Goal: Information Seeking & Learning: Learn about a topic

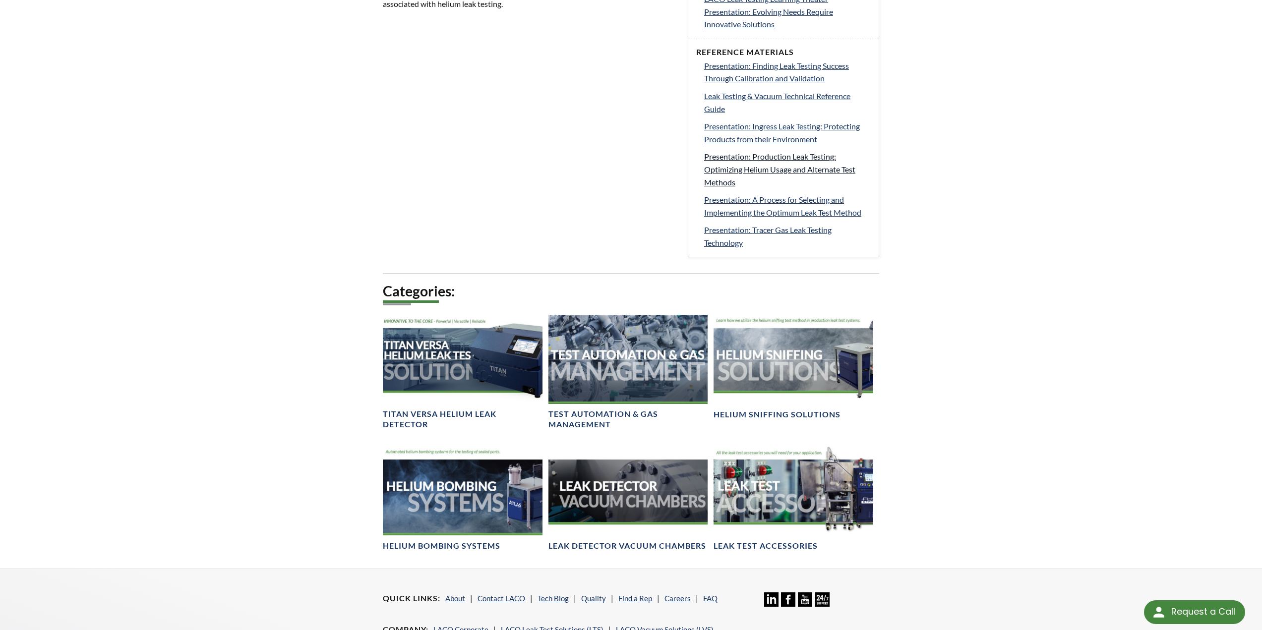
scroll to position [248, 0]
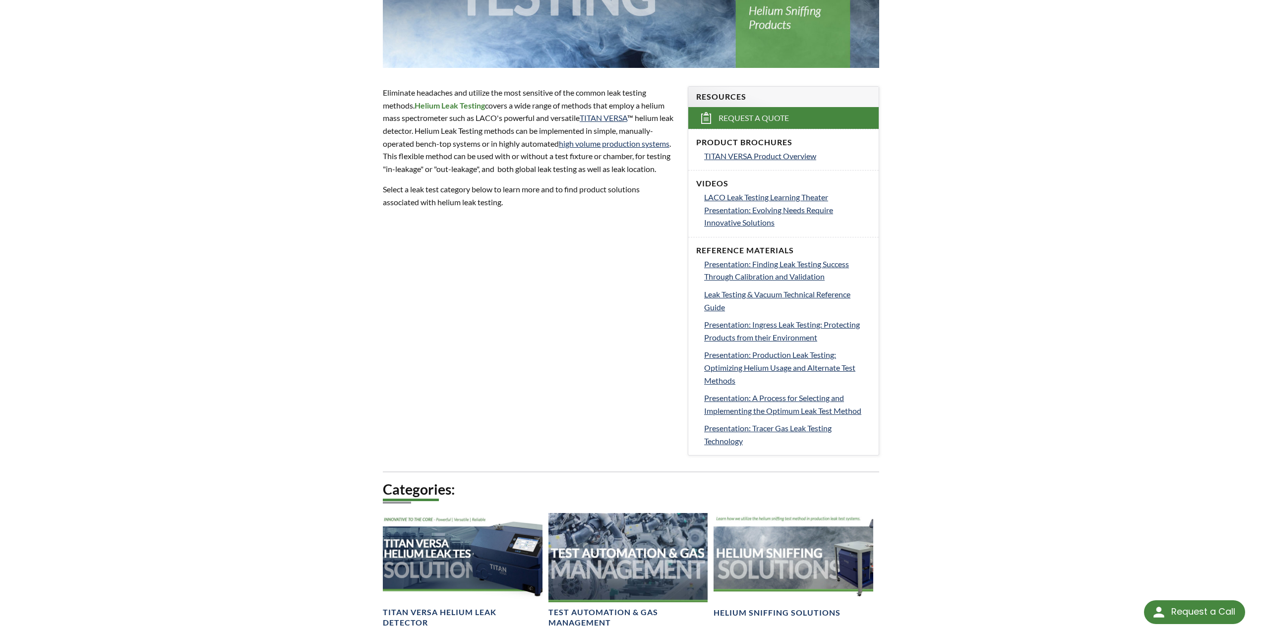
click at [800, 148] on div "Product Brochures TITAN VERSA Product Overview" at bounding box center [783, 149] width 190 height 41
click at [795, 155] on span "TITAN VERSA Product Overview" at bounding box center [760, 155] width 112 height 9
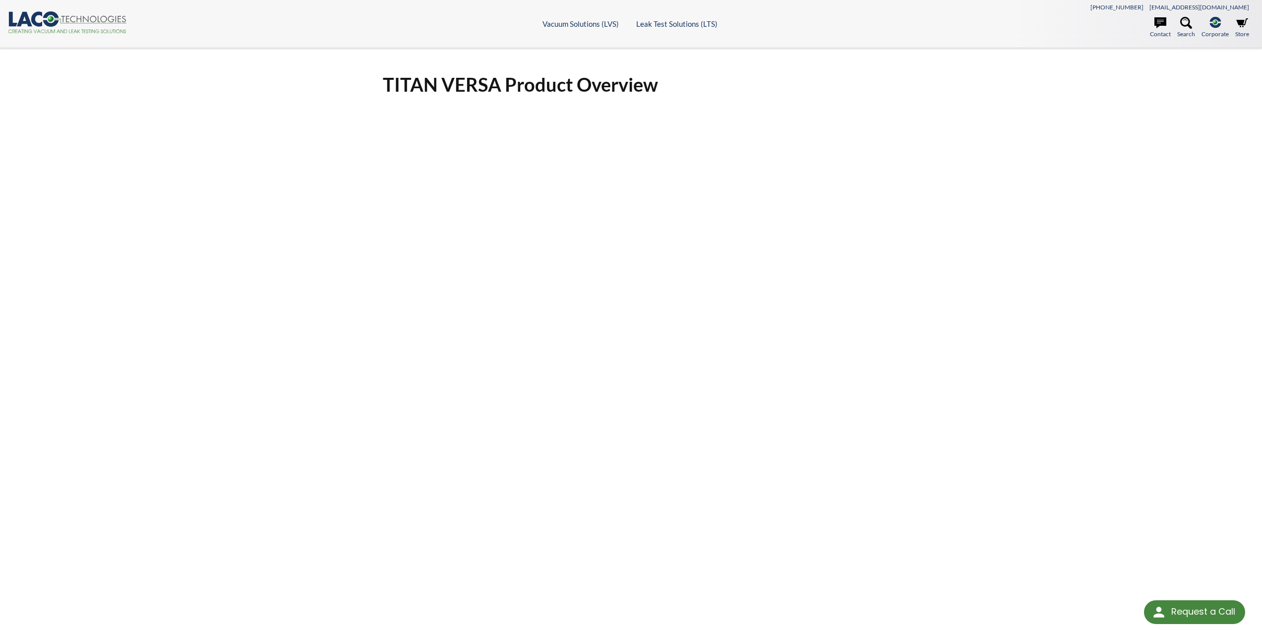
scroll to position [75, 0]
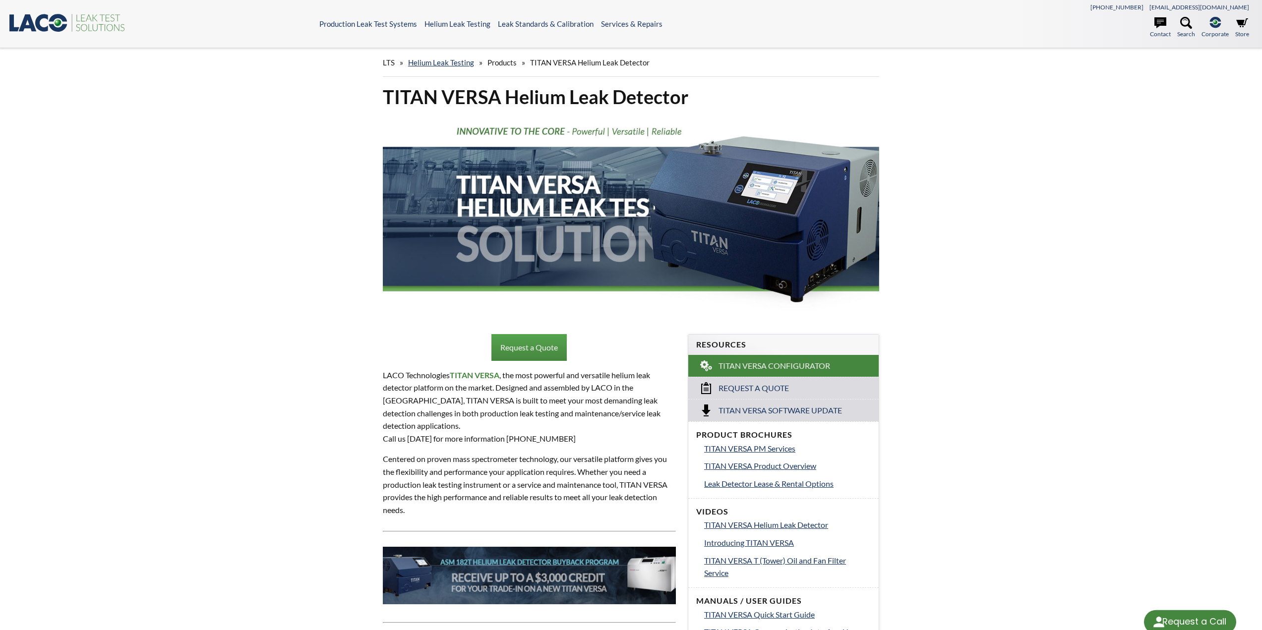
select select "Language Translate Widget"
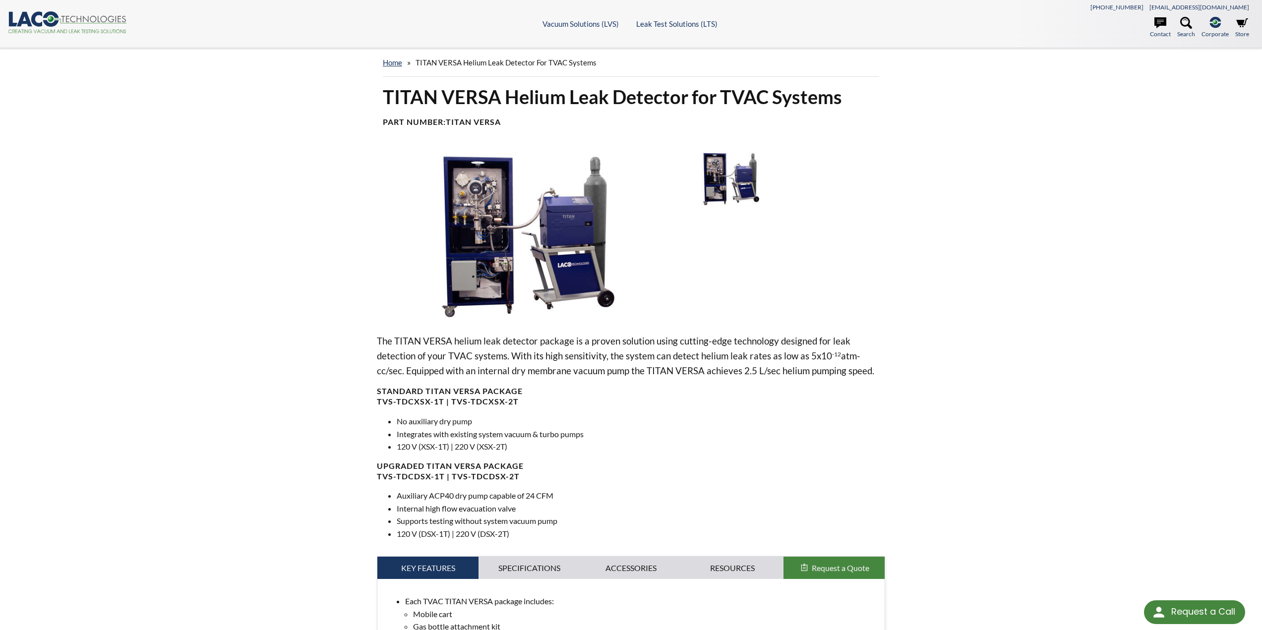
scroll to position [198, 0]
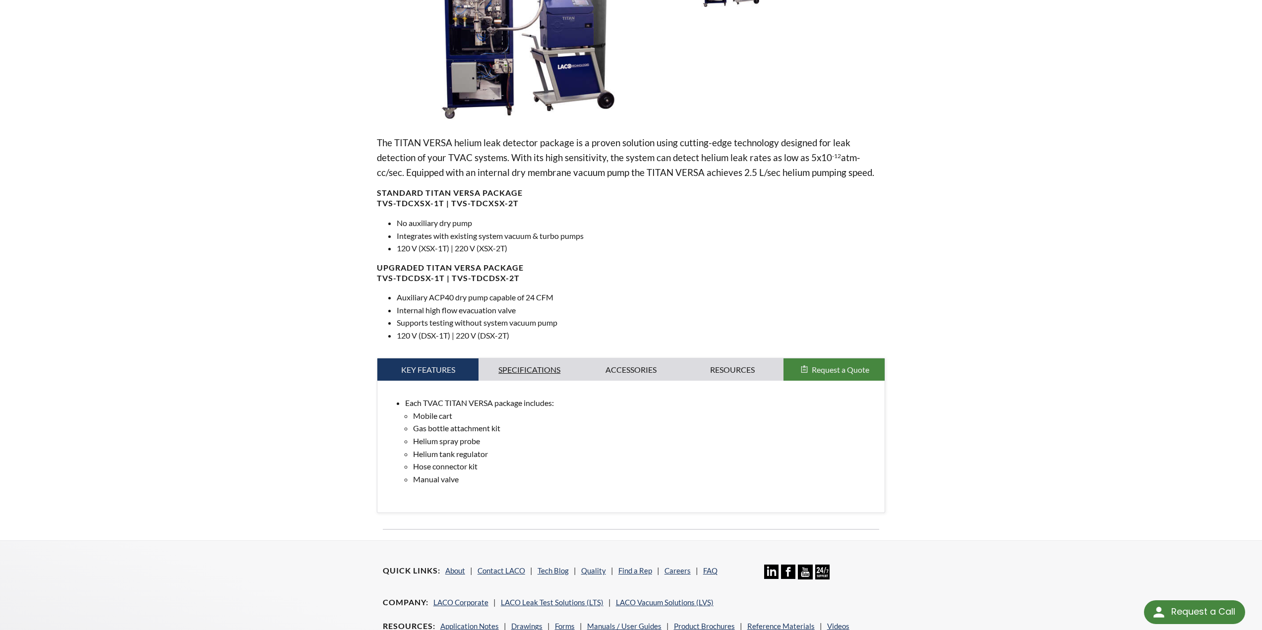
click at [527, 364] on link "Specifications" at bounding box center [530, 370] width 102 height 23
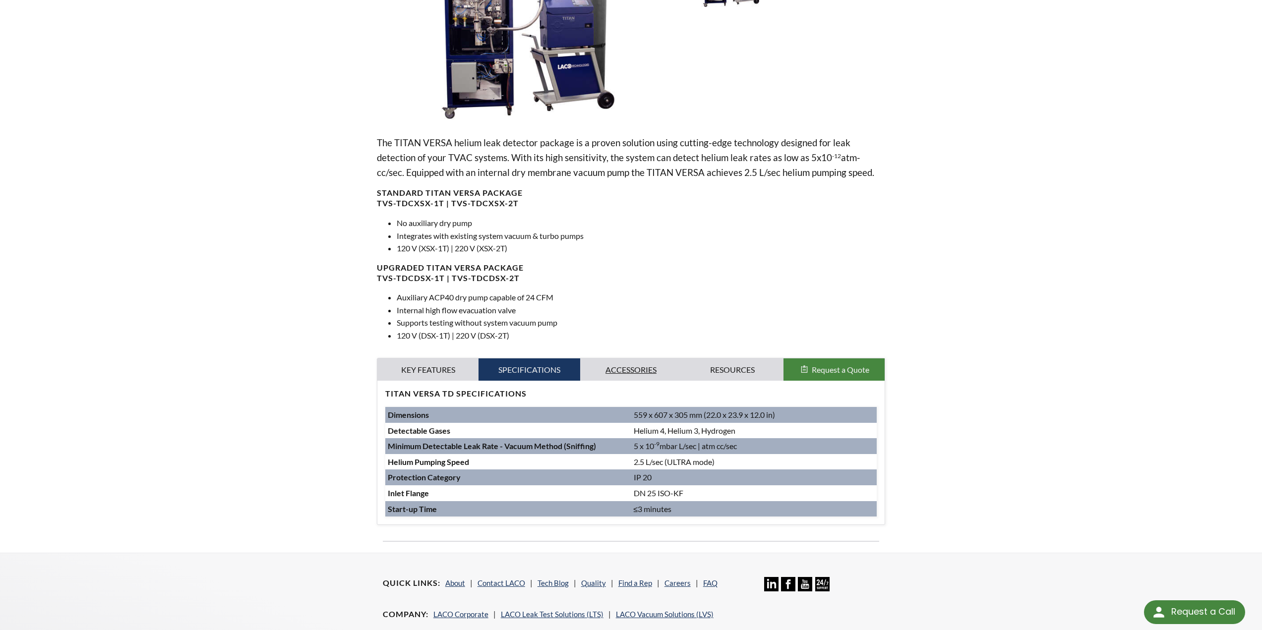
click at [621, 373] on link "Accessories" at bounding box center [631, 370] width 102 height 23
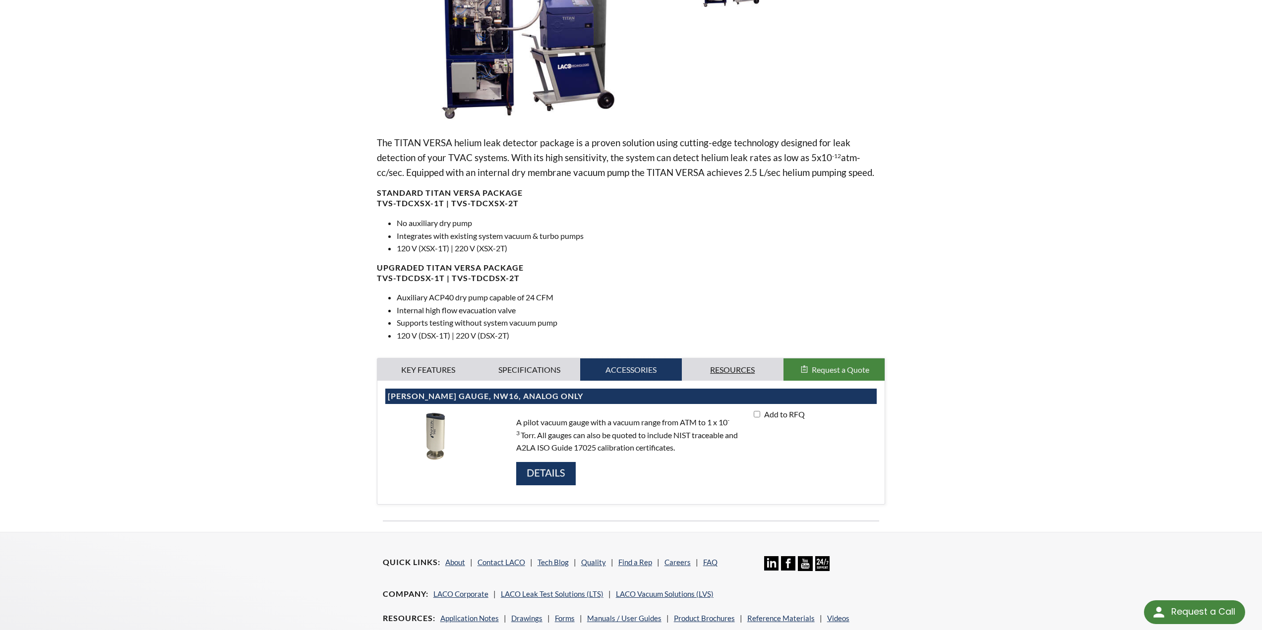
scroll to position [99, 0]
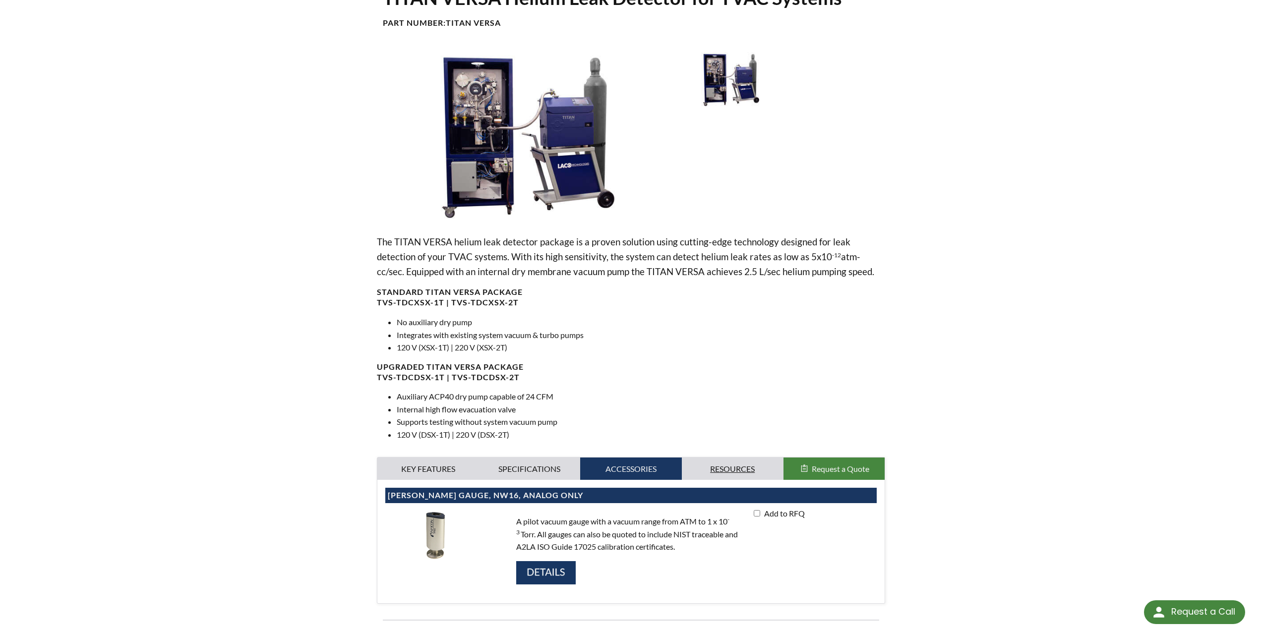
click at [722, 470] on link "Resources" at bounding box center [733, 469] width 102 height 23
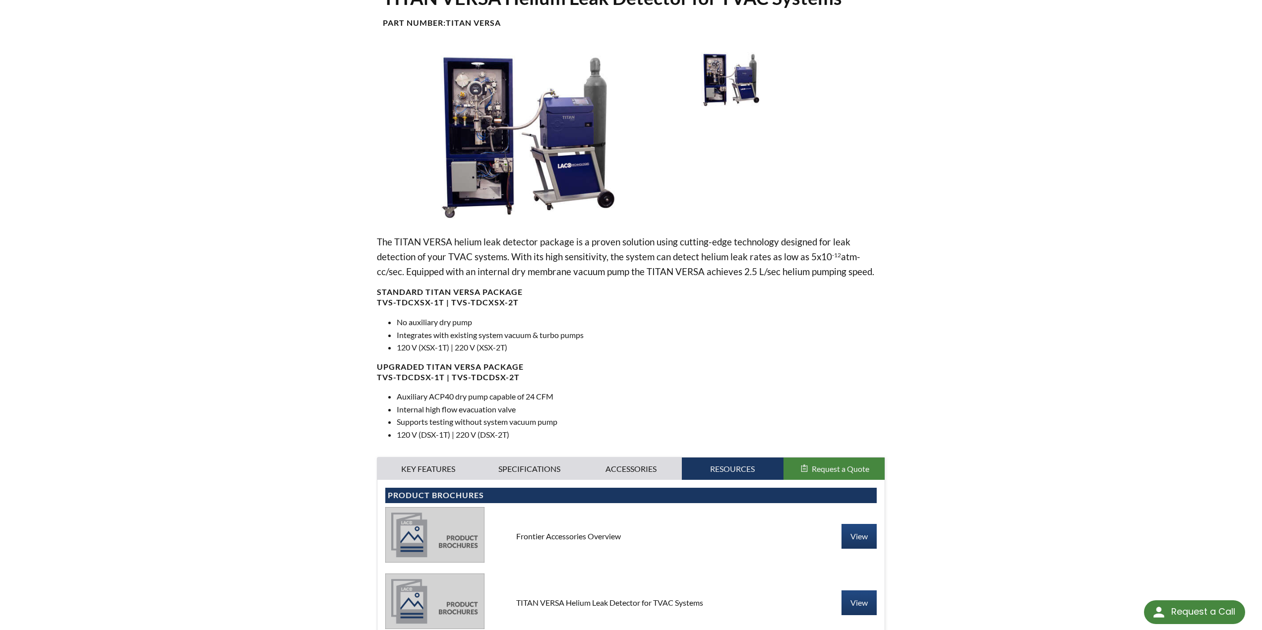
click at [562, 424] on li "Supports testing without system vacuum pump" at bounding box center [641, 422] width 489 height 13
click at [519, 378] on h4 "Upgraded TITAN VERSA Package TVS-TDCDSX-1T | TVS-TDCDSX-2T" at bounding box center [631, 372] width 509 height 21
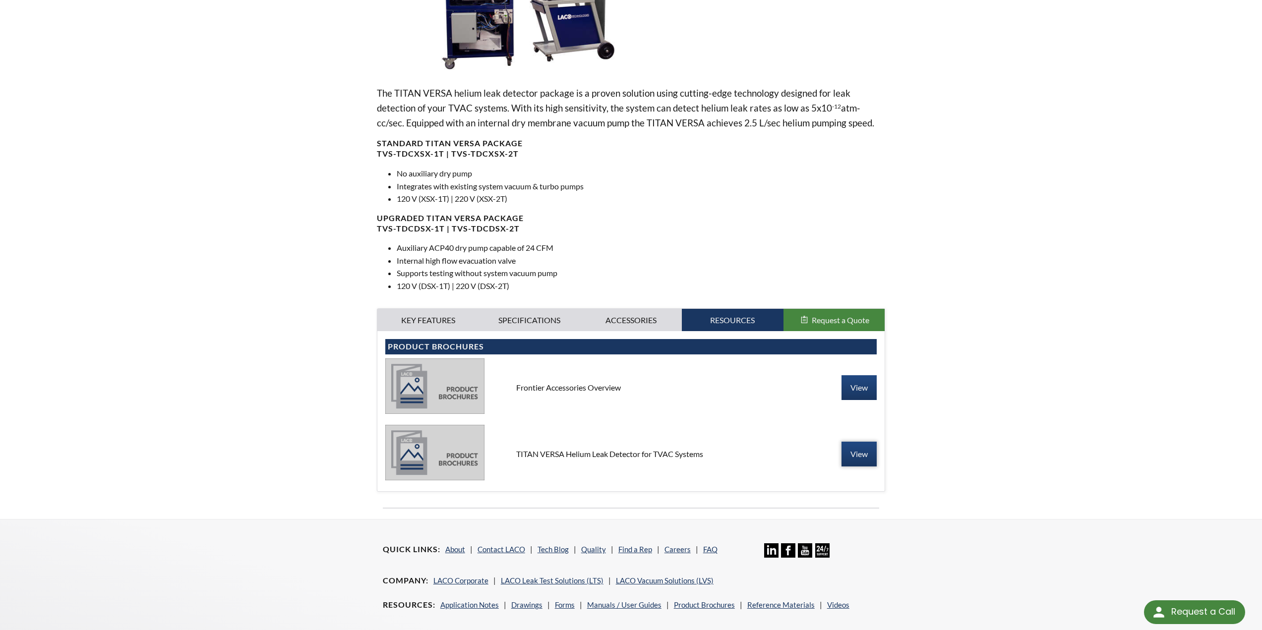
click at [858, 463] on link "View" at bounding box center [859, 454] width 35 height 25
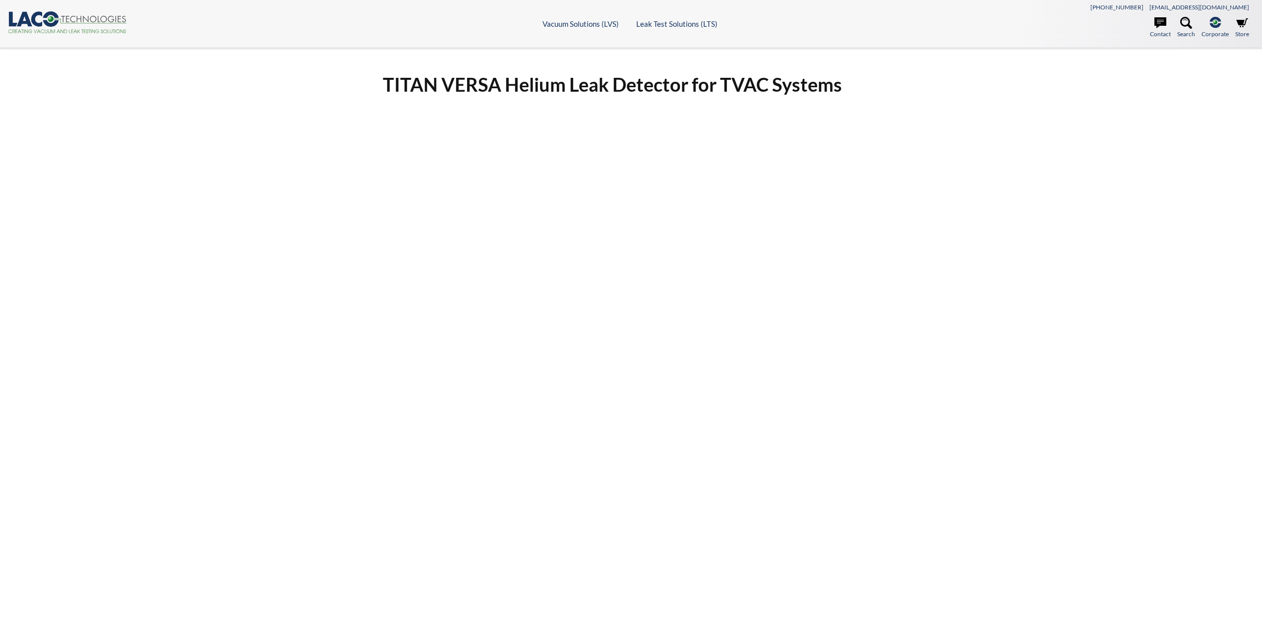
select select "Language Translate Widget"
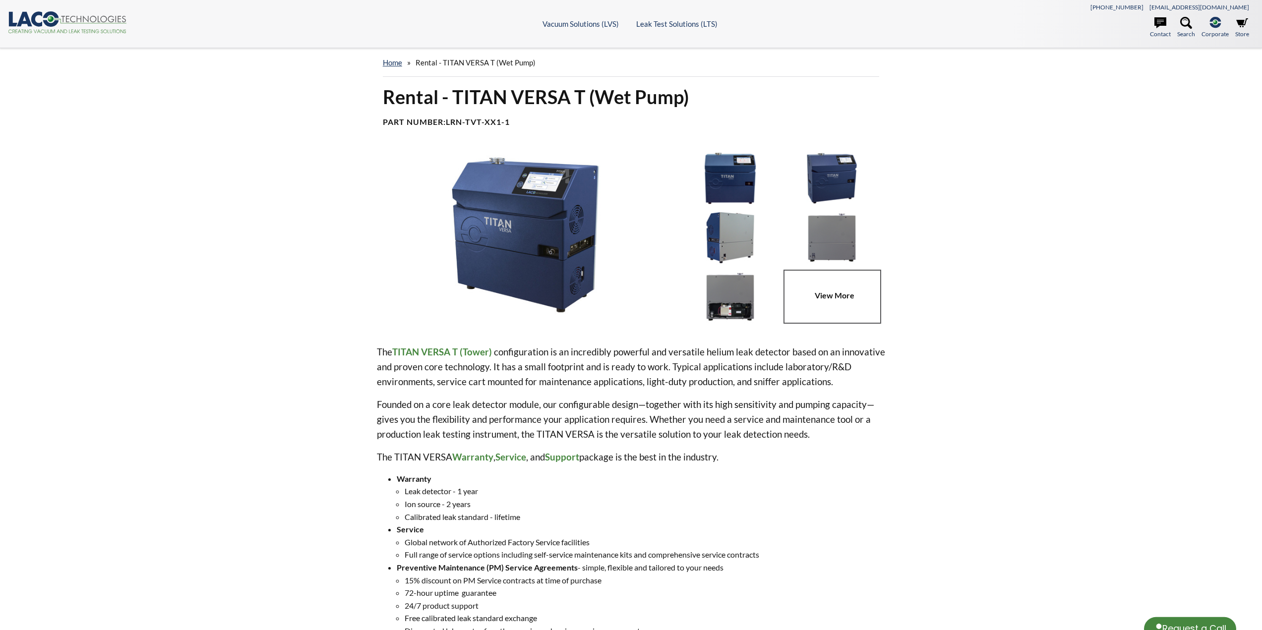
select select "Language Translate Widget"
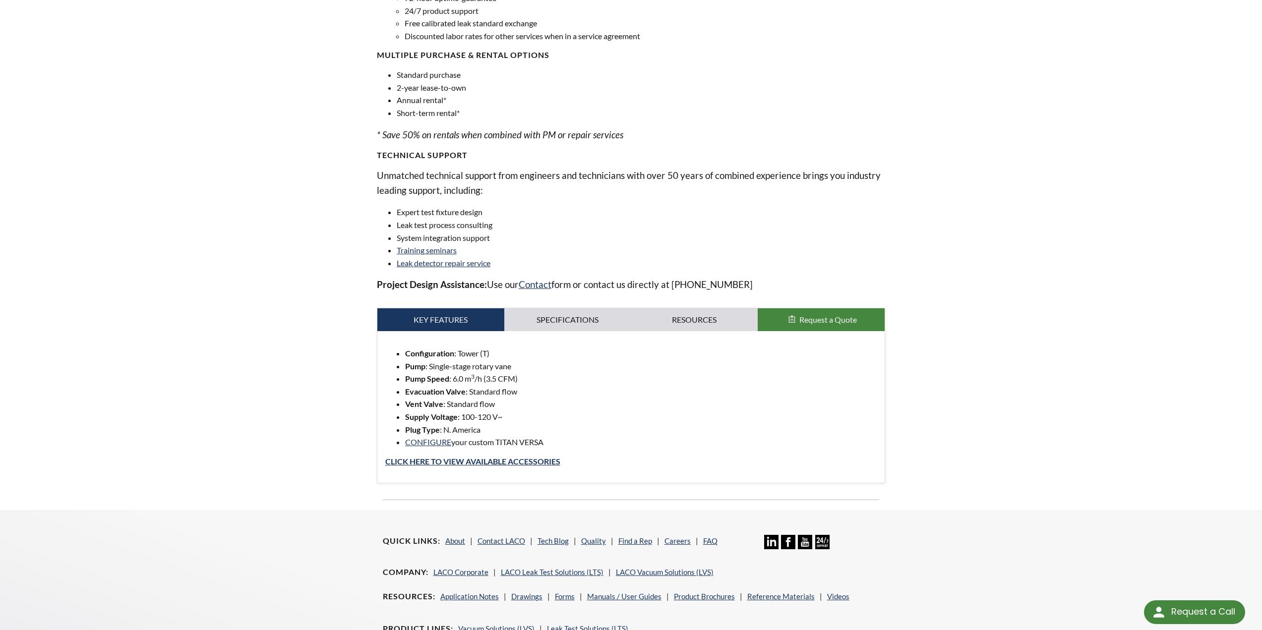
scroll to position [705, 0]
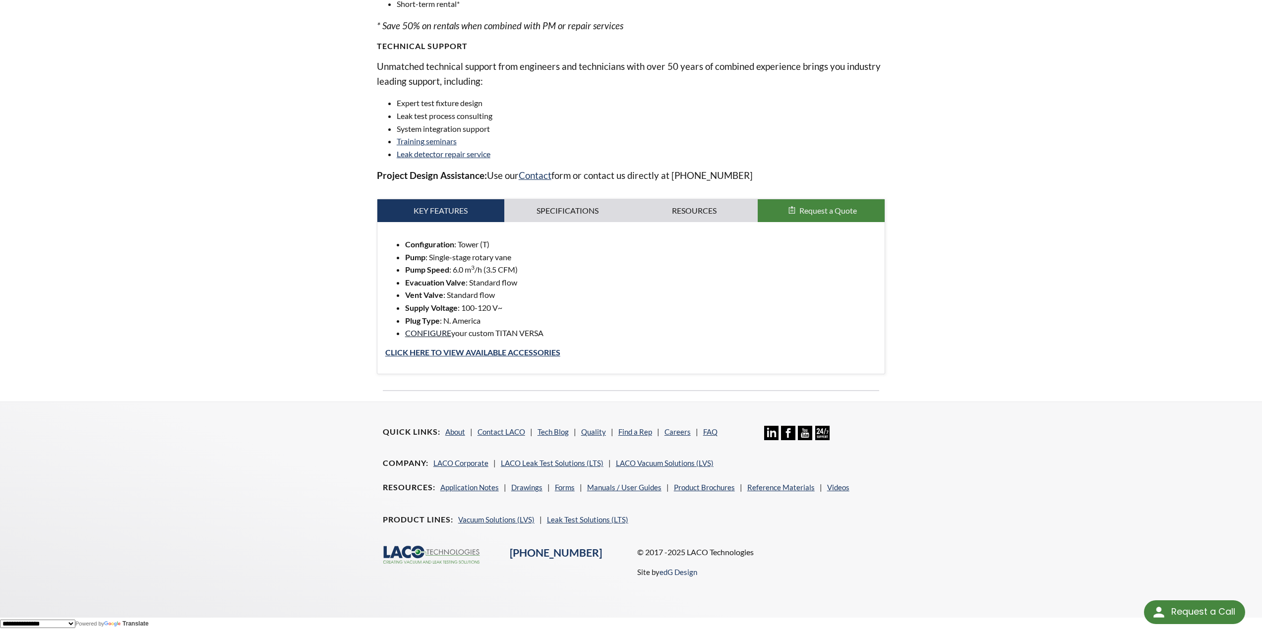
click at [435, 334] on link "CONFIGURE" at bounding box center [428, 332] width 46 height 9
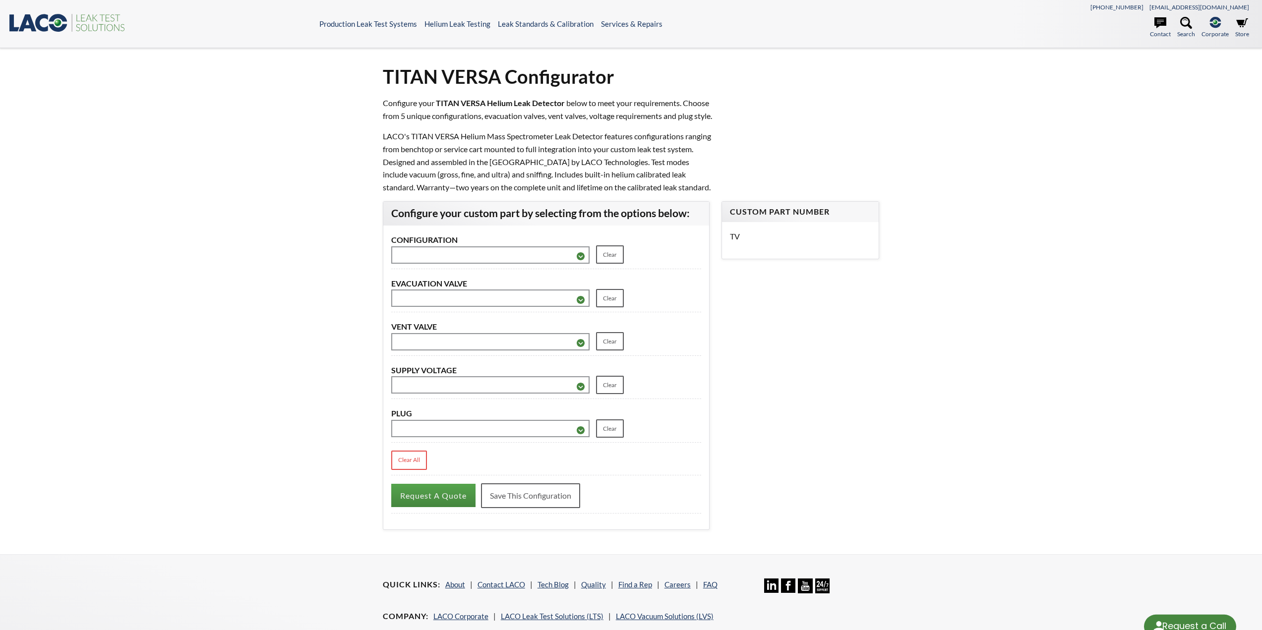
select select "Language Translate Widget"
click at [551, 264] on select "**********" at bounding box center [490, 254] width 198 height 17
click at [429, 18] on header ".st0{fill:#193661;} .st1{fill:url(#SVGID_1_);} .st2{fill:#46883F;} .st3{fill:no…" at bounding box center [631, 24] width 1262 height 48
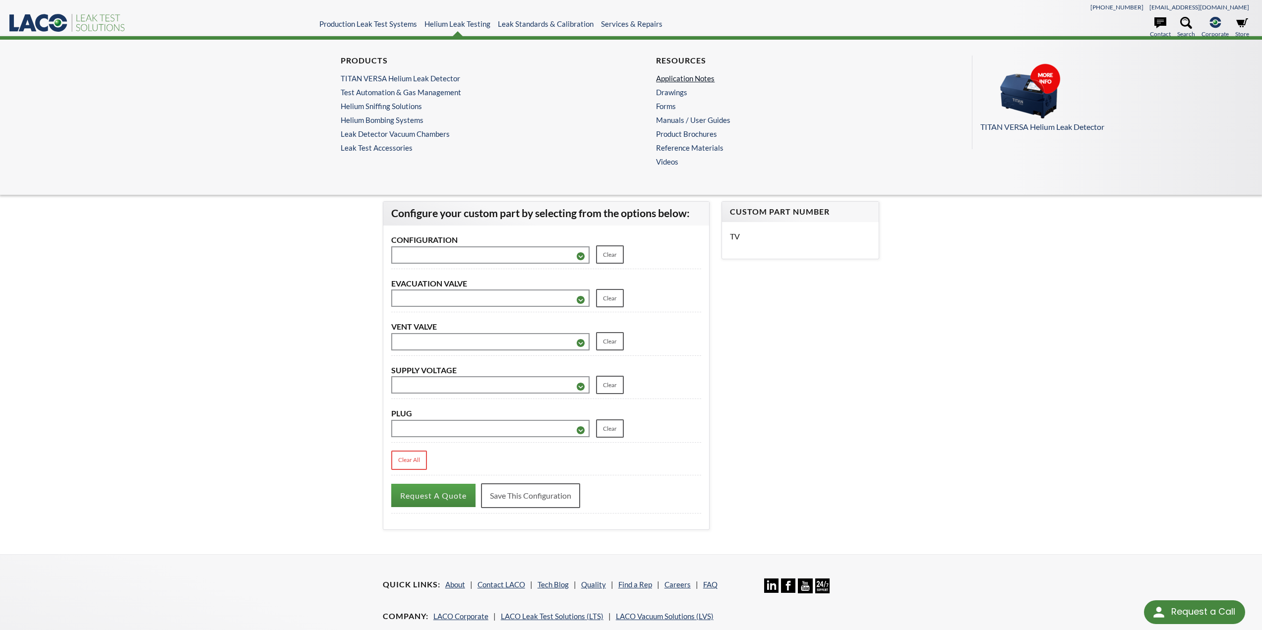
click at [660, 79] on link "Application Notes" at bounding box center [786, 78] width 260 height 9
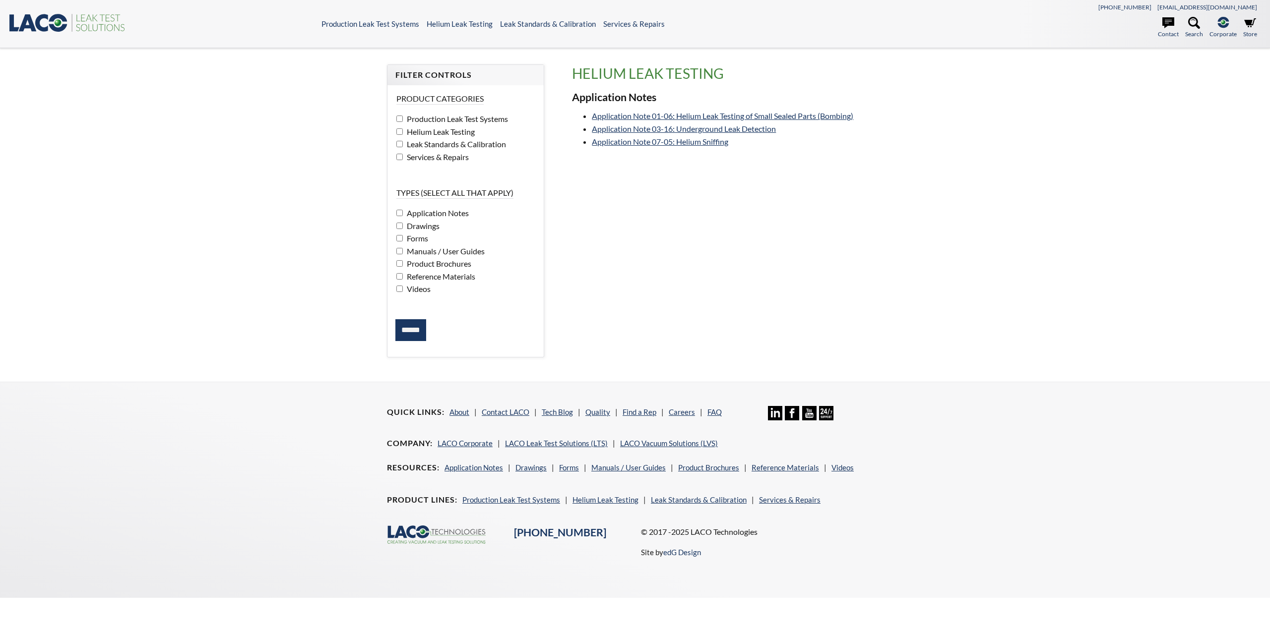
select select "Language Translate Widget"
click at [826, 116] on link "Application Note 01-06: Helium Leak Testing of Small Sealed Parts (Bombing)" at bounding box center [722, 115] width 261 height 9
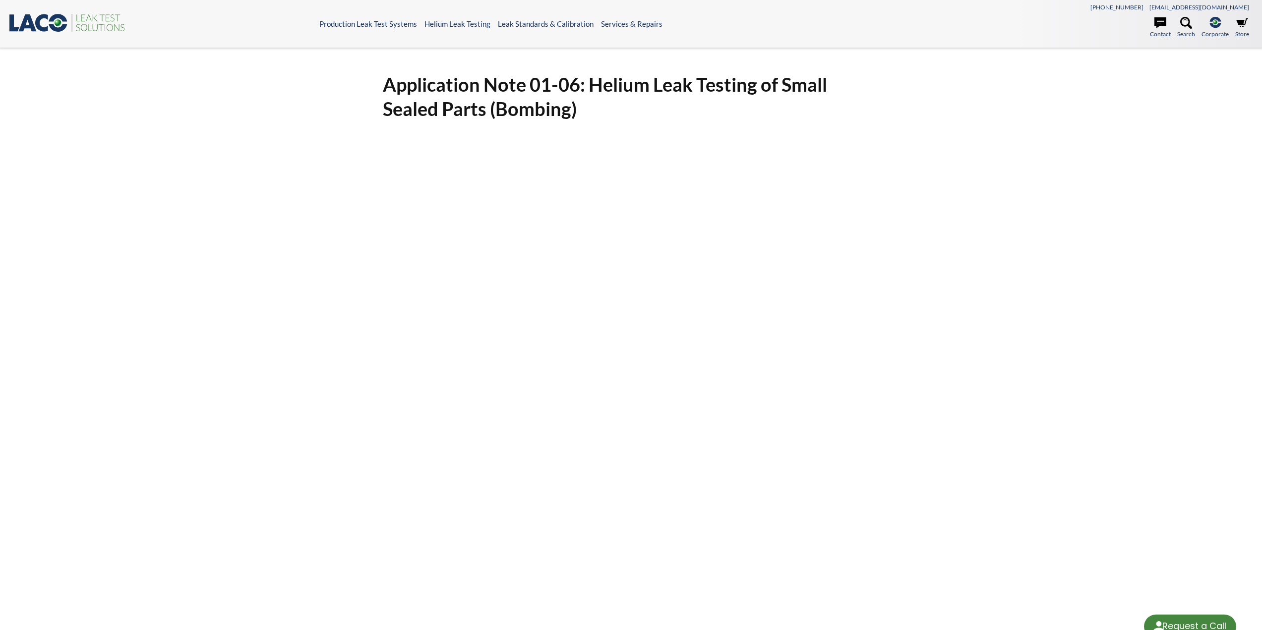
select select "Language Translate Widget"
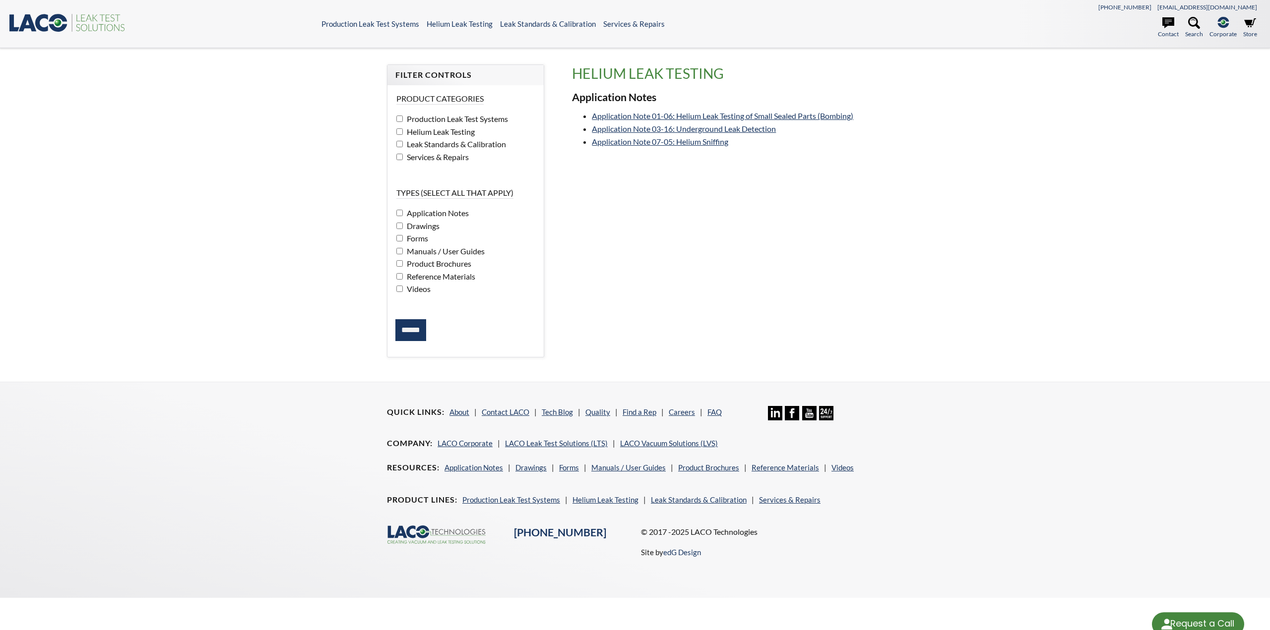
select select "Language Translate Widget"
click at [721, 146] on link "Application Note 07-05: Helium Sniffing" at bounding box center [660, 141] width 136 height 9
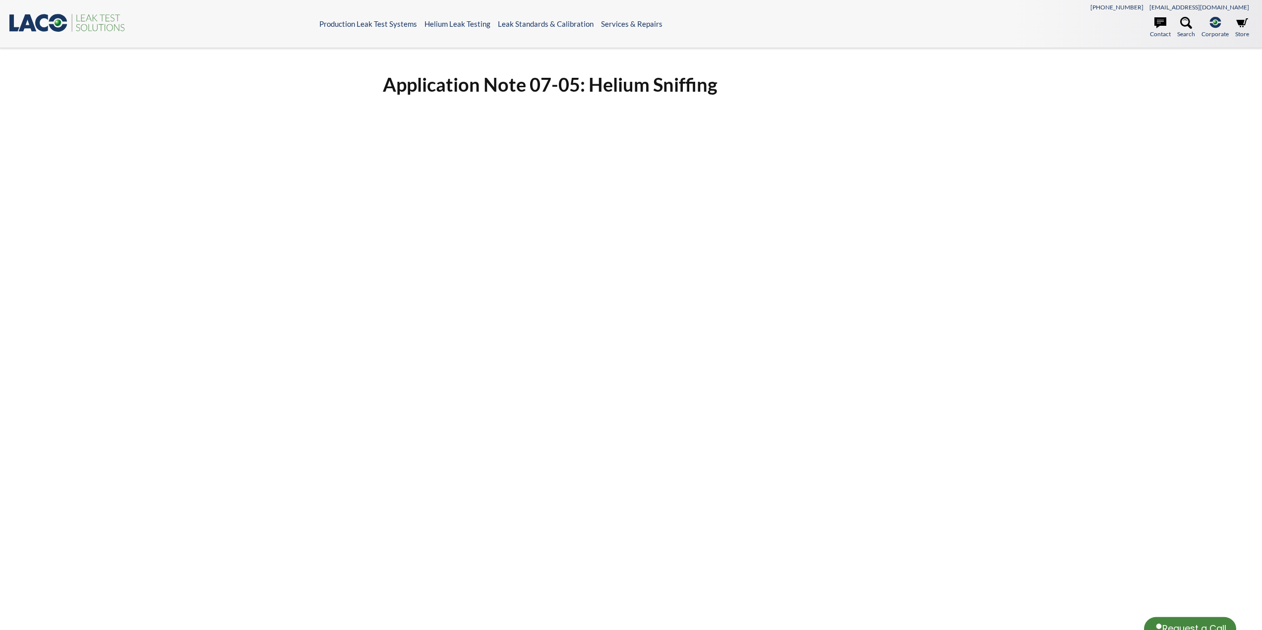
select select "Language Translate Widget"
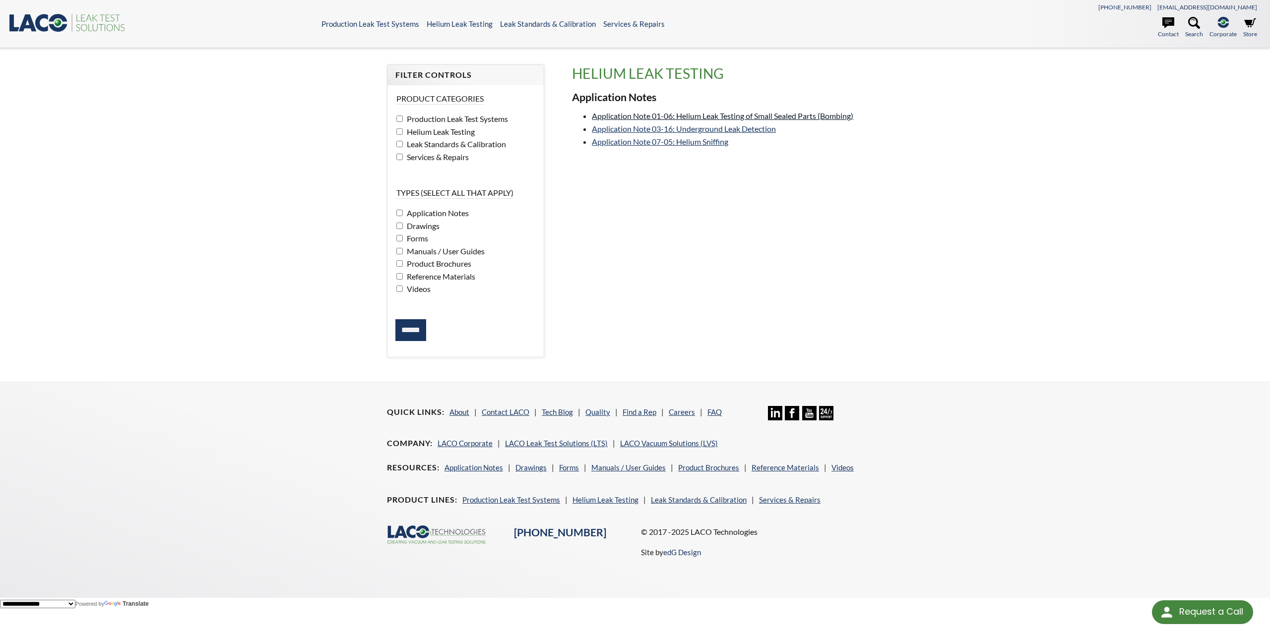
click at [744, 114] on link "Application Note 01-06: Helium Leak Testing of Small Sealed Parts (Bombing)" at bounding box center [722, 115] width 261 height 9
click at [669, 132] on link "Application Note 03-16: Underground Leak Detection" at bounding box center [684, 128] width 184 height 9
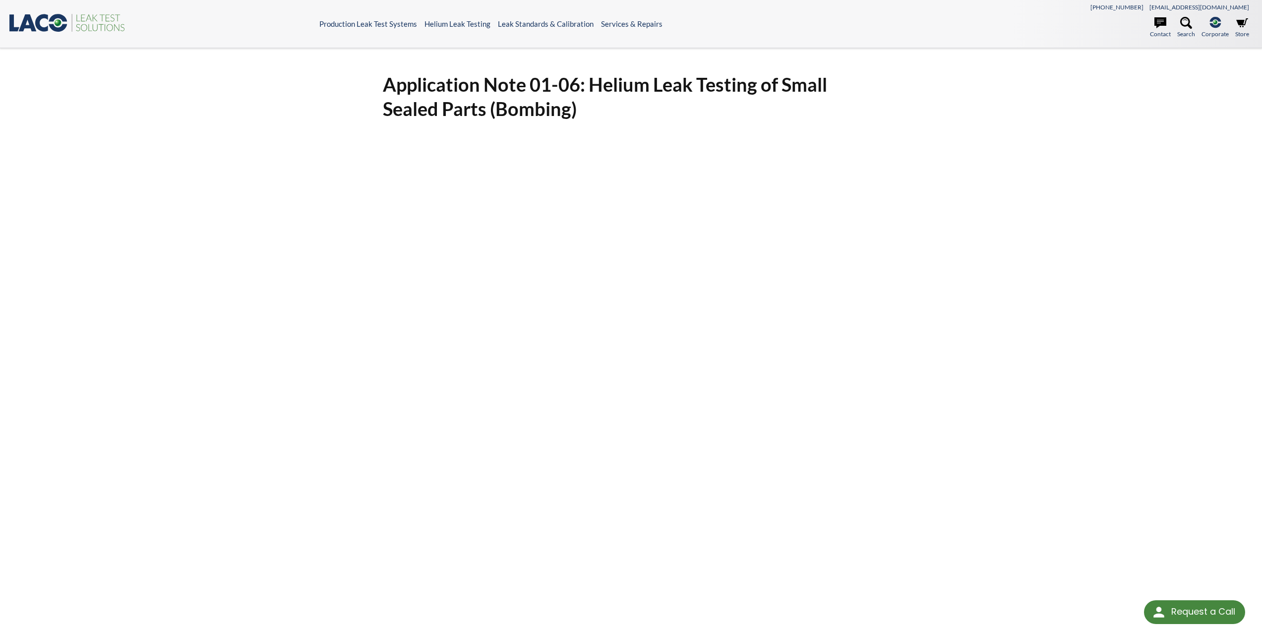
scroll to position [198, 0]
select select "Language Translate Widget"
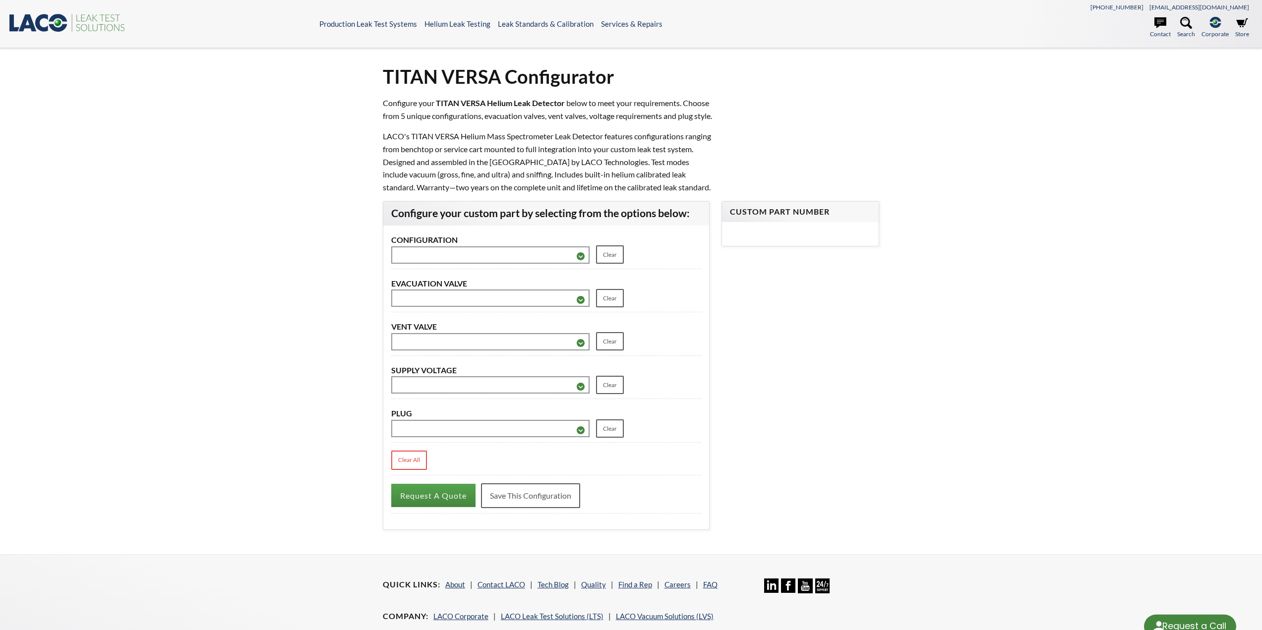
select select "Language Translate Widget"
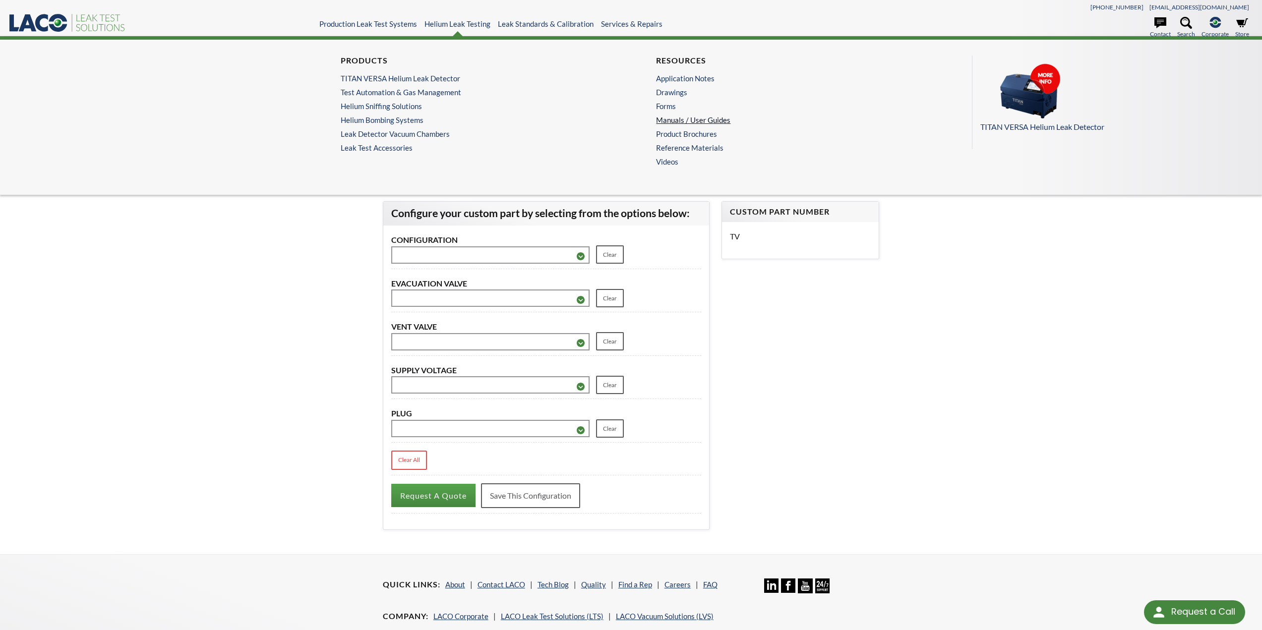
click at [667, 119] on link "Manuals / User Guides" at bounding box center [786, 120] width 260 height 9
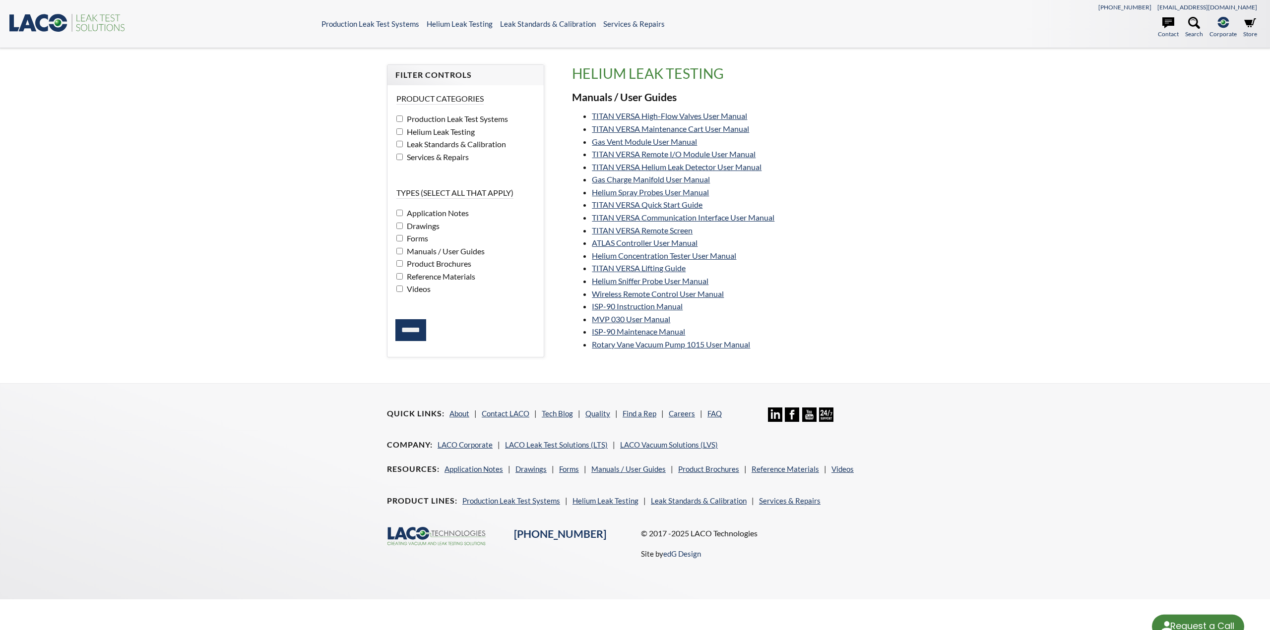
select select "Language Translate Widget"
click at [736, 132] on link "TITAN VERSA Maintenance Cart User Manual" at bounding box center [670, 128] width 157 height 9
click at [726, 168] on link "TITAN VERSA Helium Leak Detector User Manual" at bounding box center [677, 166] width 170 height 9
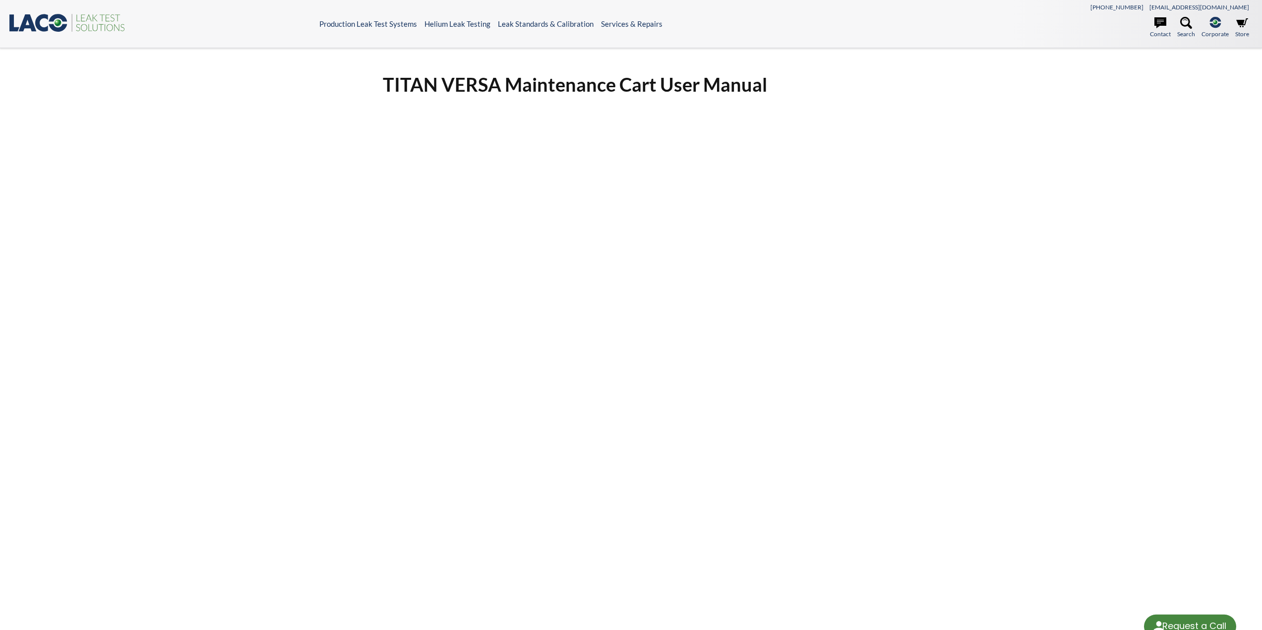
select select "Language Translate Widget"
